Goal: Entertainment & Leisure: Consume media (video, audio)

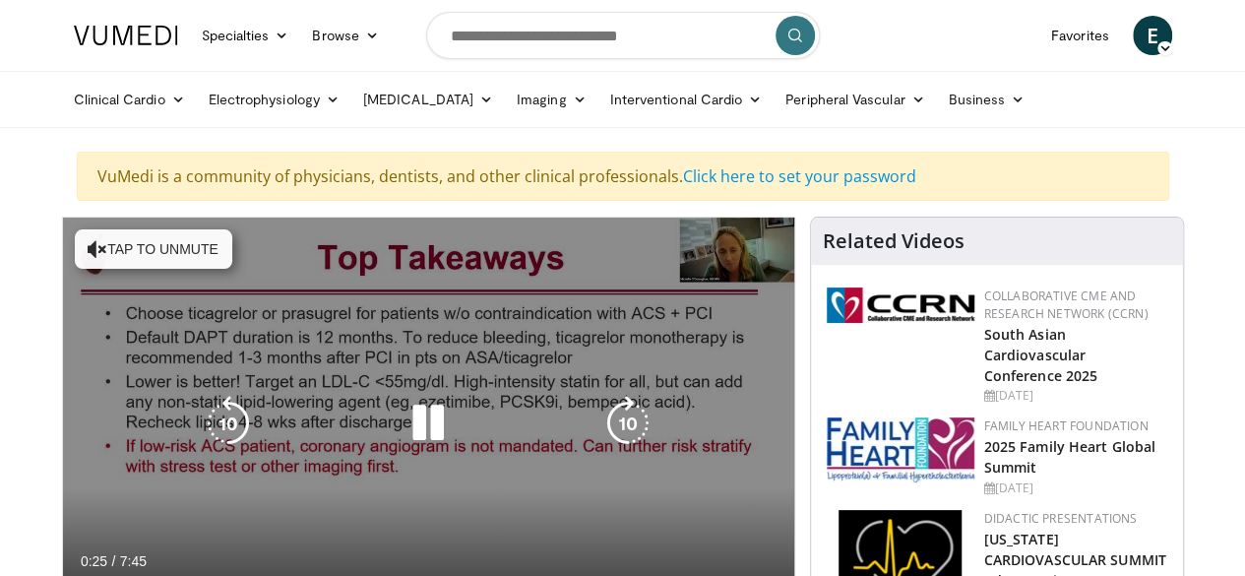
scroll to position [98, 0]
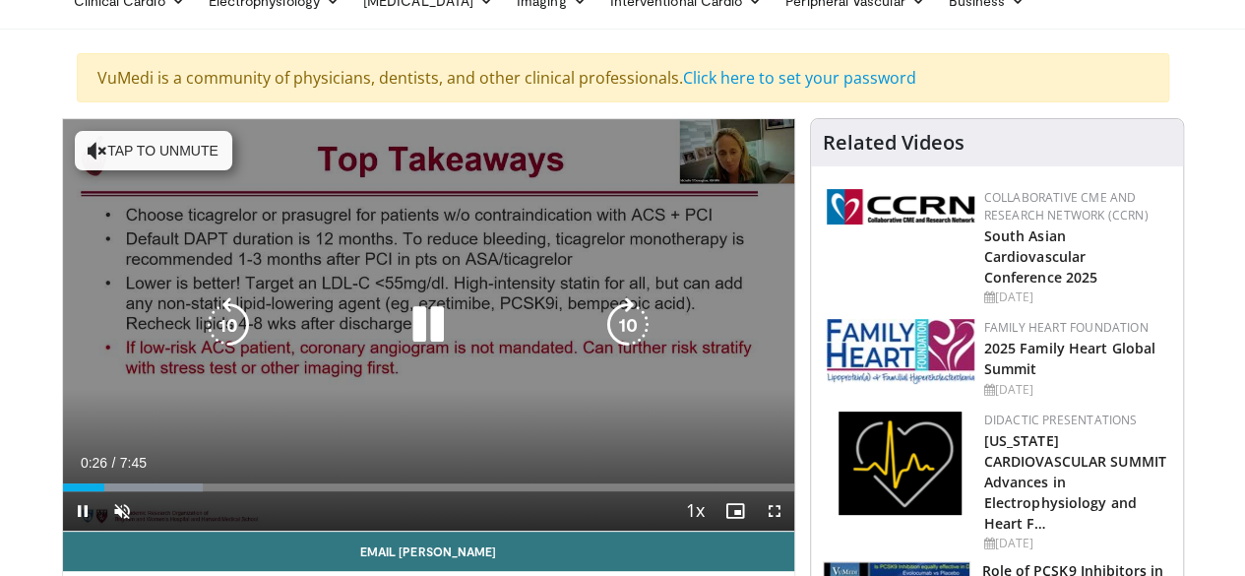
click at [123, 157] on button "Tap to unmute" at bounding box center [153, 150] width 157 height 39
click at [411, 347] on icon "Video Player" at bounding box center [428, 324] width 55 height 55
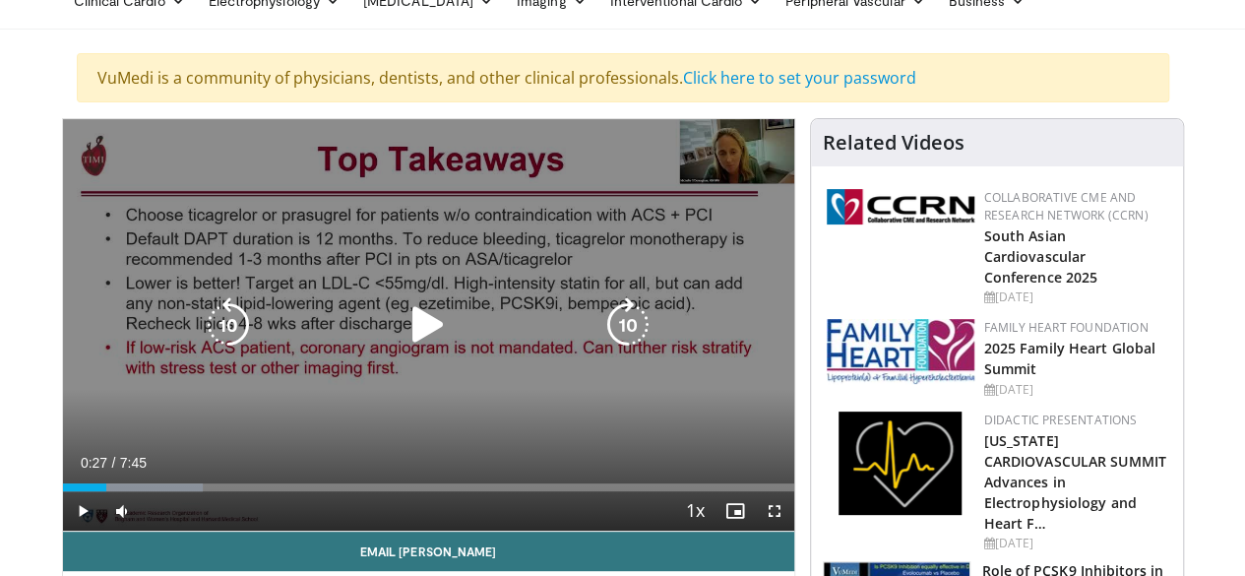
click at [408, 342] on icon "Video Player" at bounding box center [428, 324] width 55 height 55
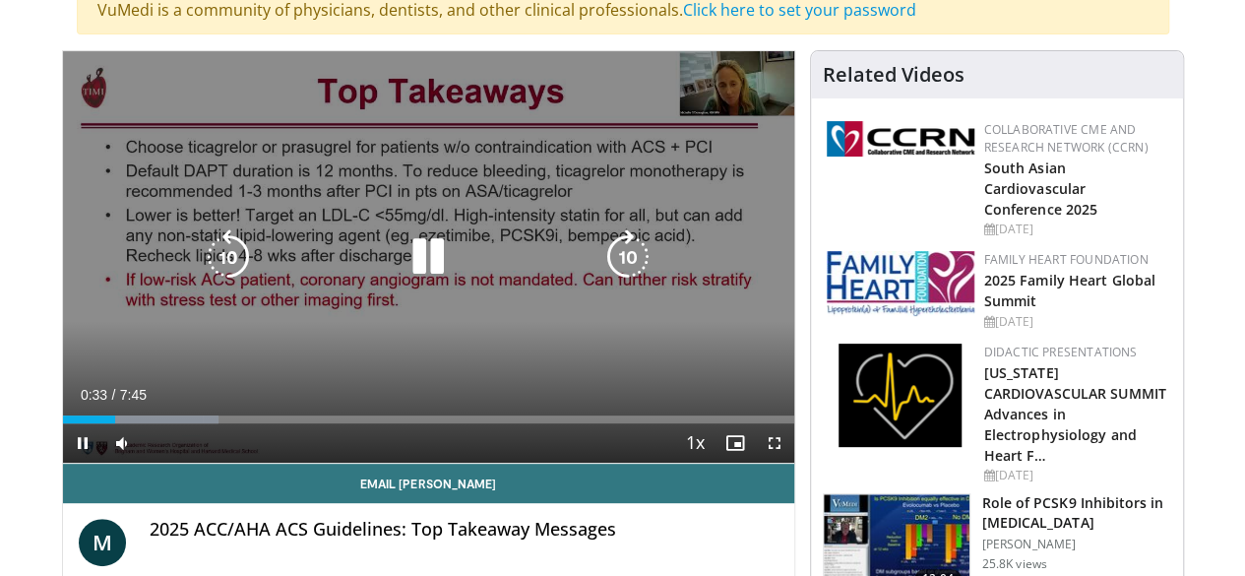
scroll to position [197, 0]
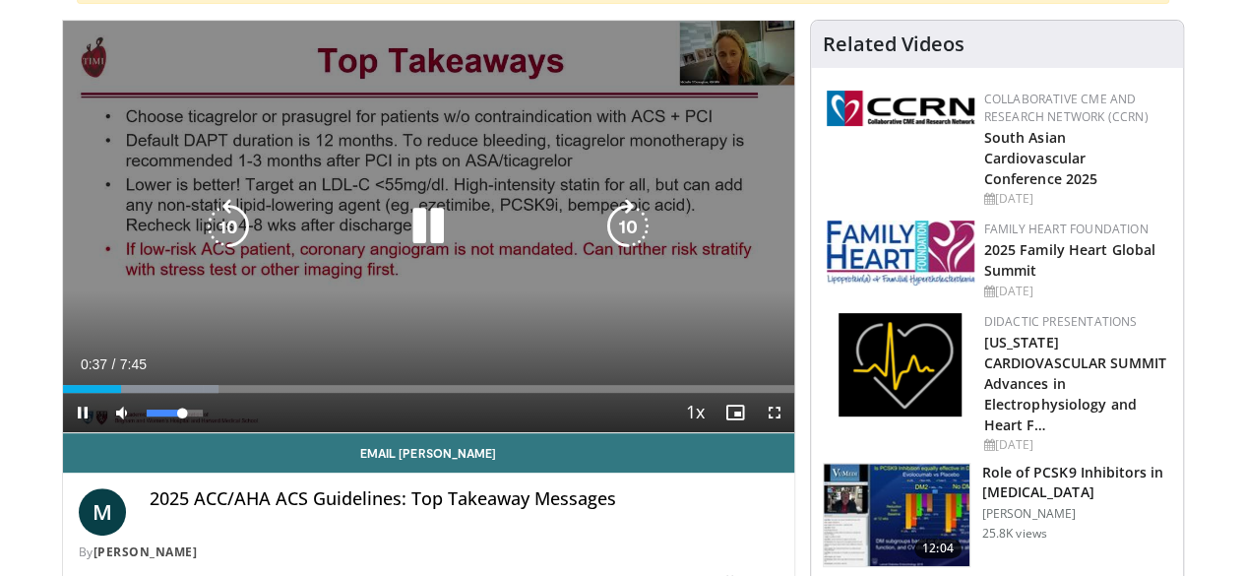
click at [142, 432] on div "81%" at bounding box center [175, 412] width 69 height 39
drag, startPoint x: 425, startPoint y: 239, endPoint x: 408, endPoint y: 202, distance: 41.4
click at [423, 239] on icon "Video Player" at bounding box center [428, 226] width 55 height 55
